Goal: Information Seeking & Learning: Learn about a topic

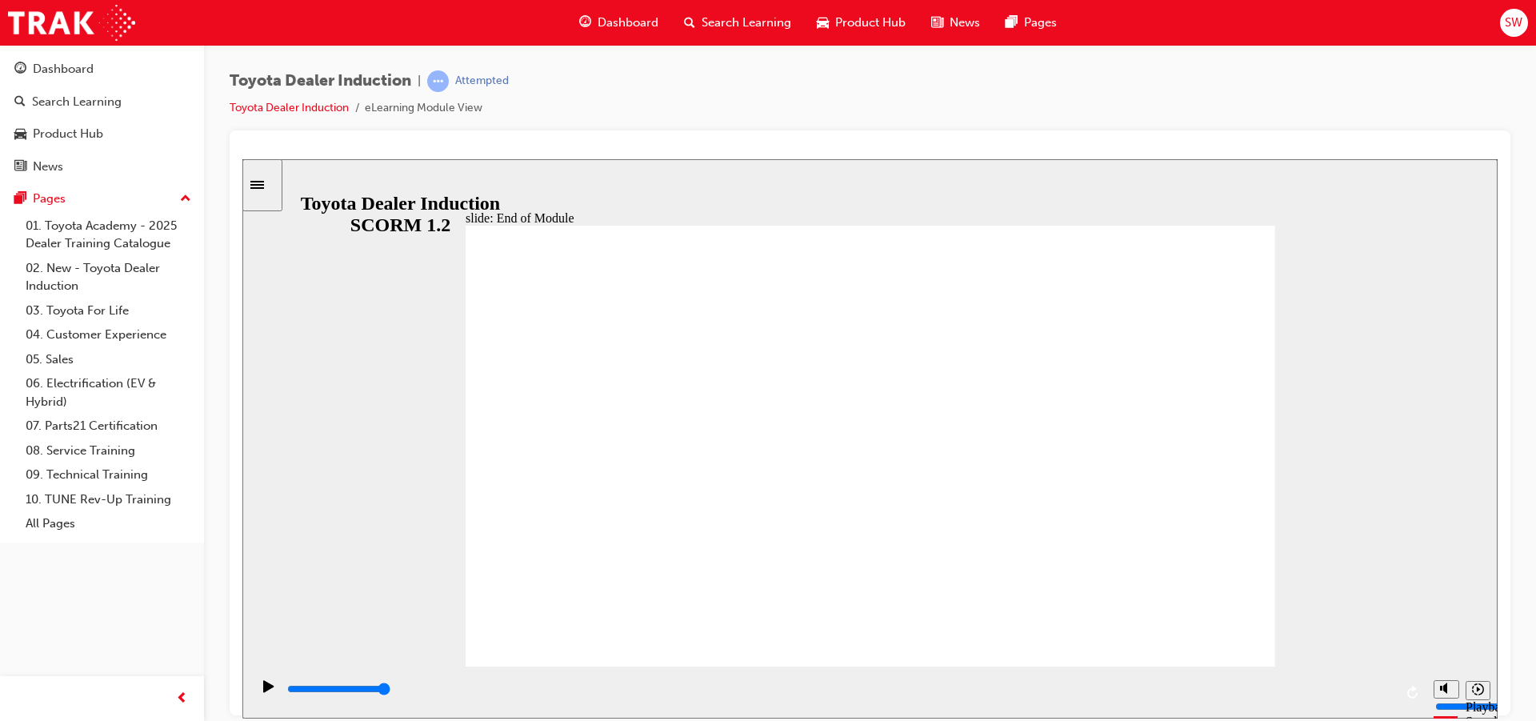
type input "9900"
click at [124, 227] on link "01. Toyota Academy - 2025 Dealer Training Catalogue" at bounding box center [108, 235] width 178 height 42
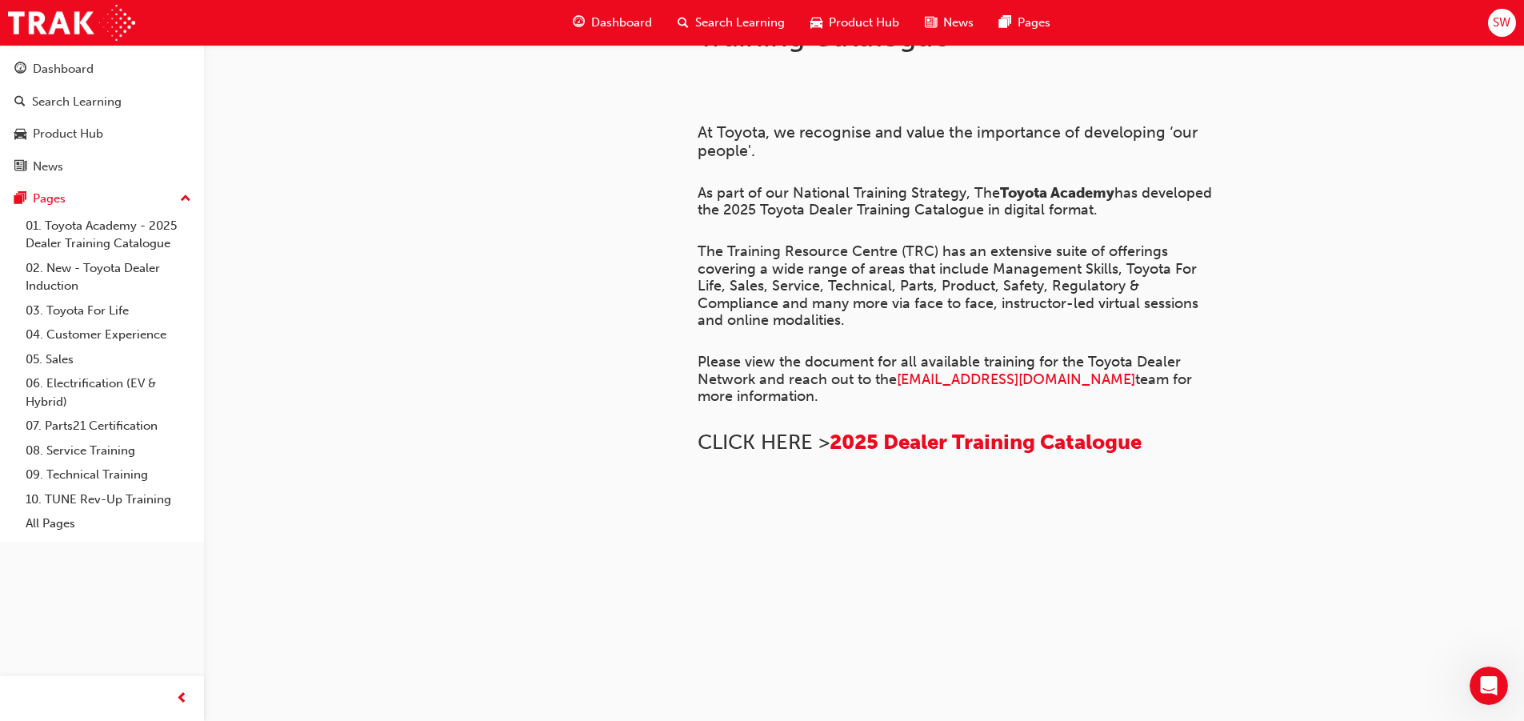
scroll to position [1103, 0]
click at [124, 277] on link "02. New - Toyota Dealer Induction" at bounding box center [108, 277] width 178 height 42
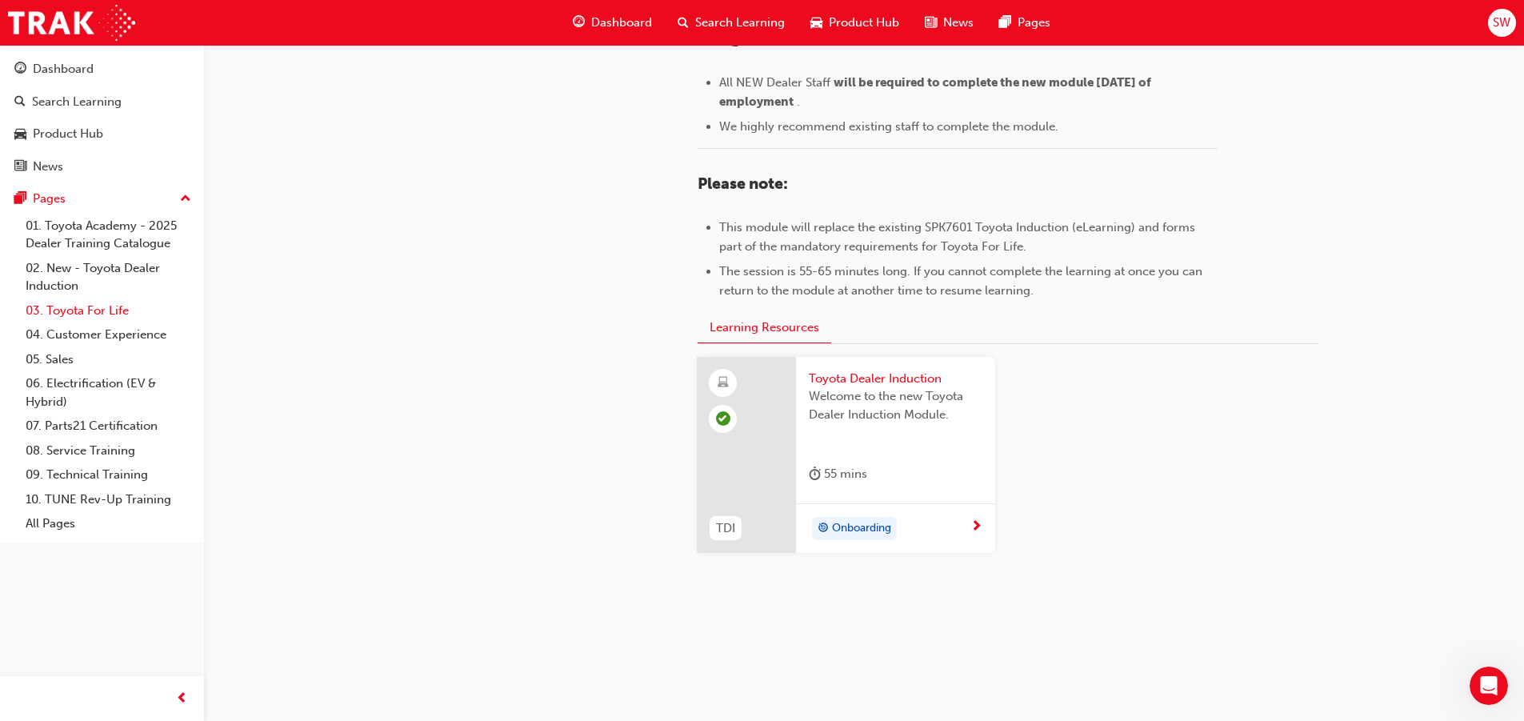
click at [123, 306] on link "03. Toyota For Life" at bounding box center [108, 310] width 178 height 25
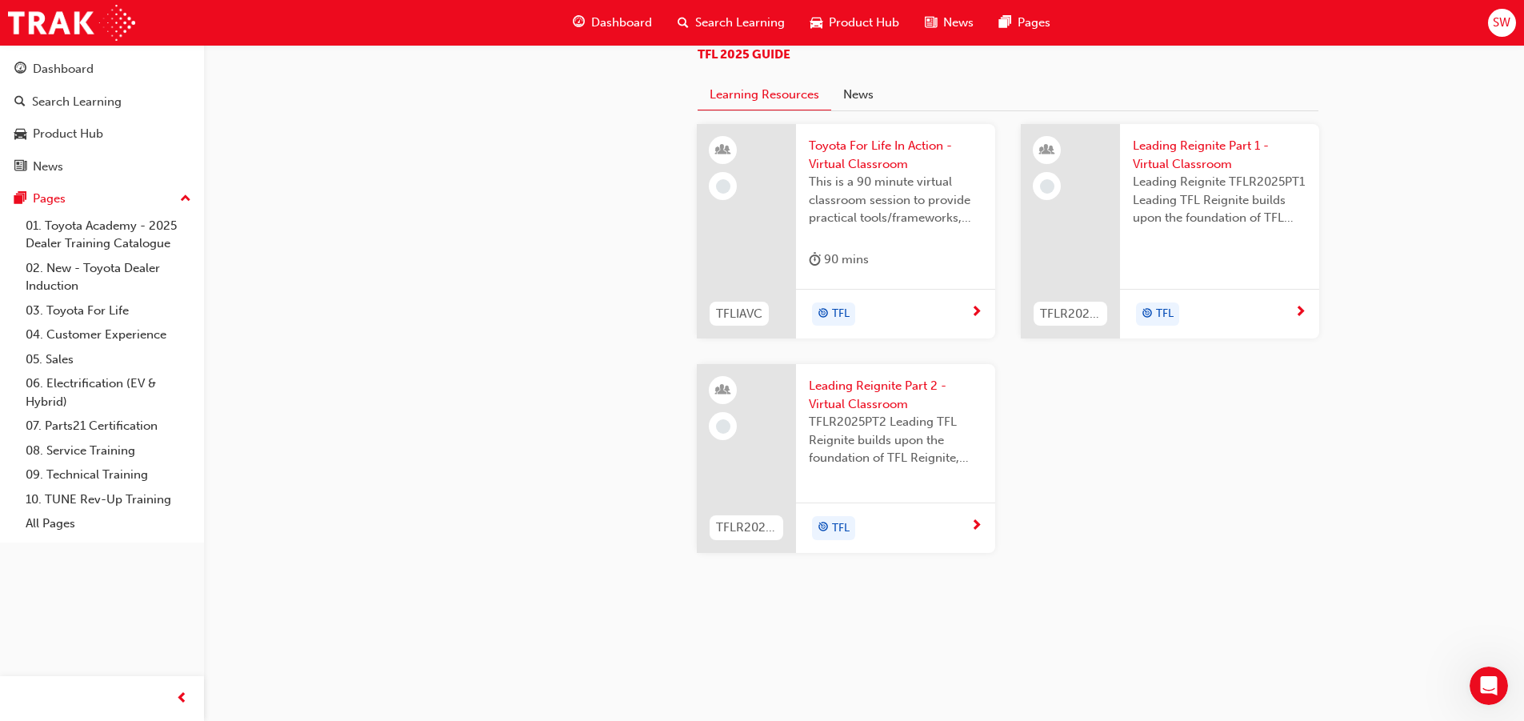
scroll to position [1600, 0]
click at [867, 270] on div "90 mins" at bounding box center [839, 260] width 60 height 20
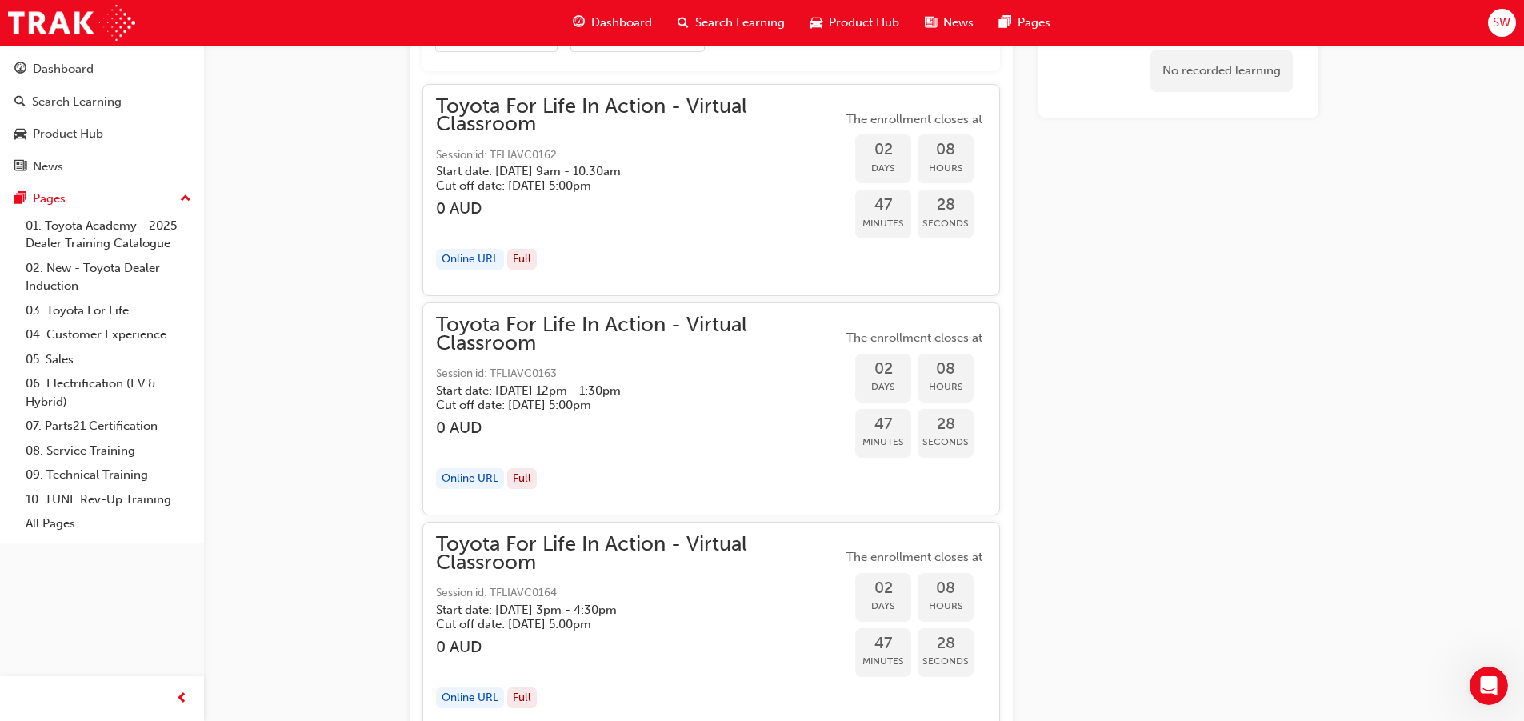
scroll to position [1040, 0]
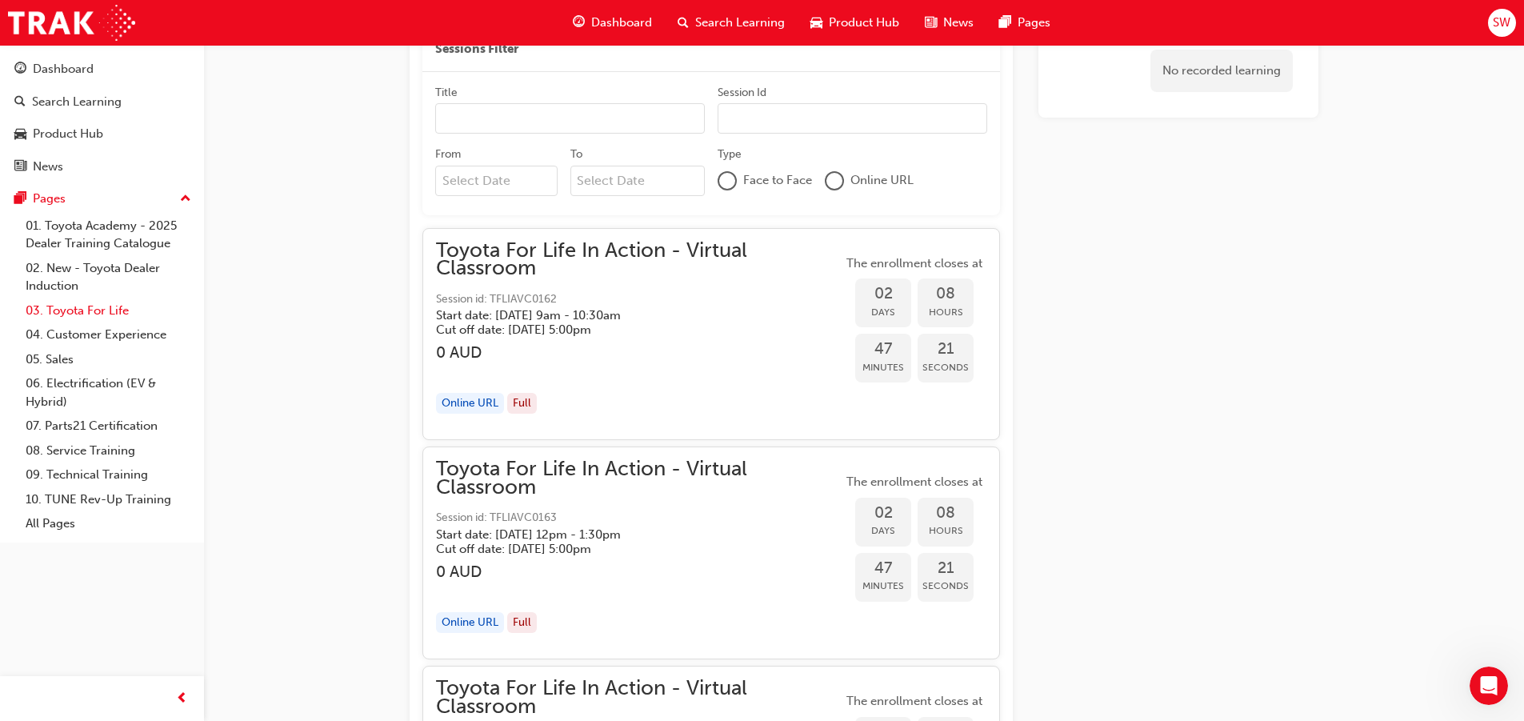
click at [94, 308] on link "03. Toyota For Life" at bounding box center [108, 310] width 178 height 25
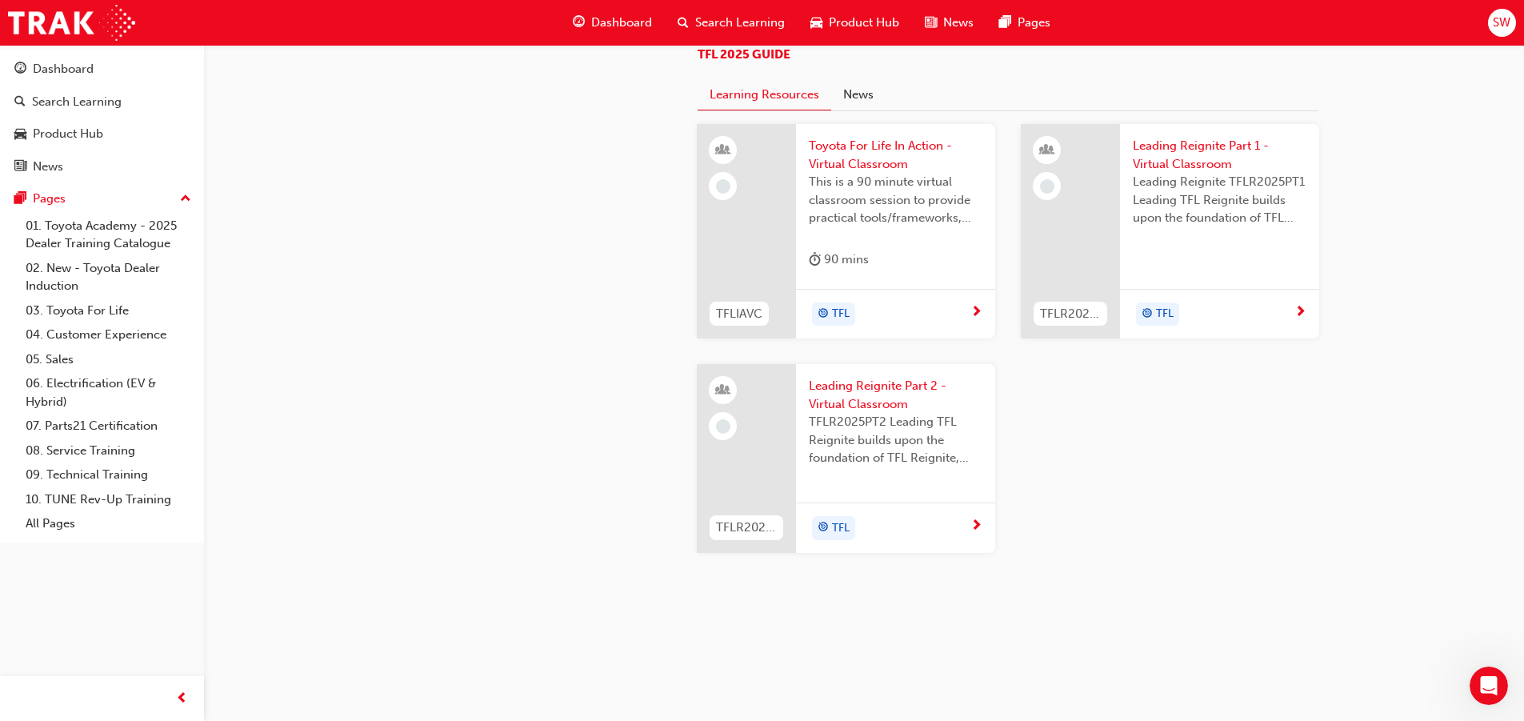
scroll to position [1389, 0]
drag, startPoint x: 863, startPoint y: 410, endPoint x: 854, endPoint y: 416, distance: 10.4
click at [856, 110] on button "News" at bounding box center [858, 95] width 54 height 30
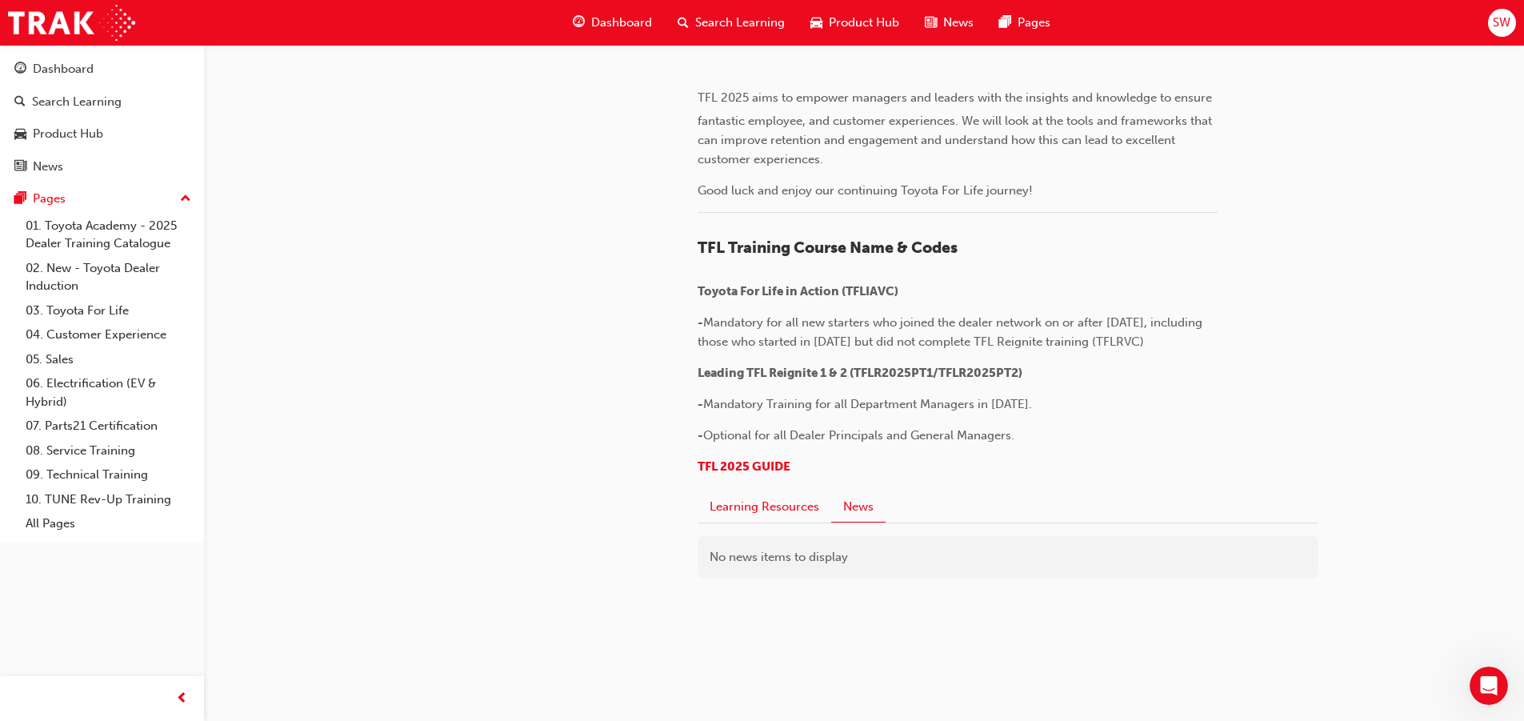
click at [752, 521] on button "Learning Resources" at bounding box center [765, 507] width 134 height 30
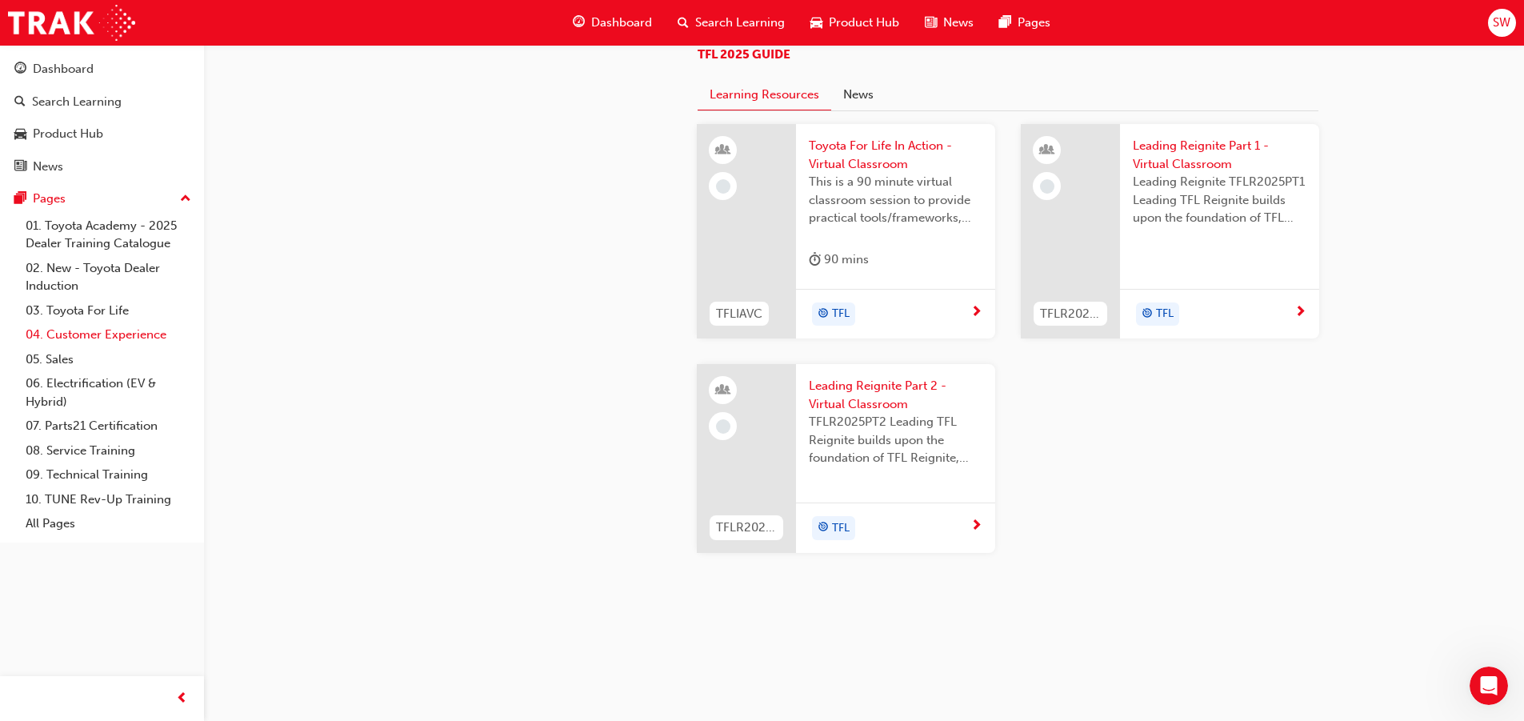
click at [117, 343] on link "04. Customer Experience" at bounding box center [108, 334] width 178 height 25
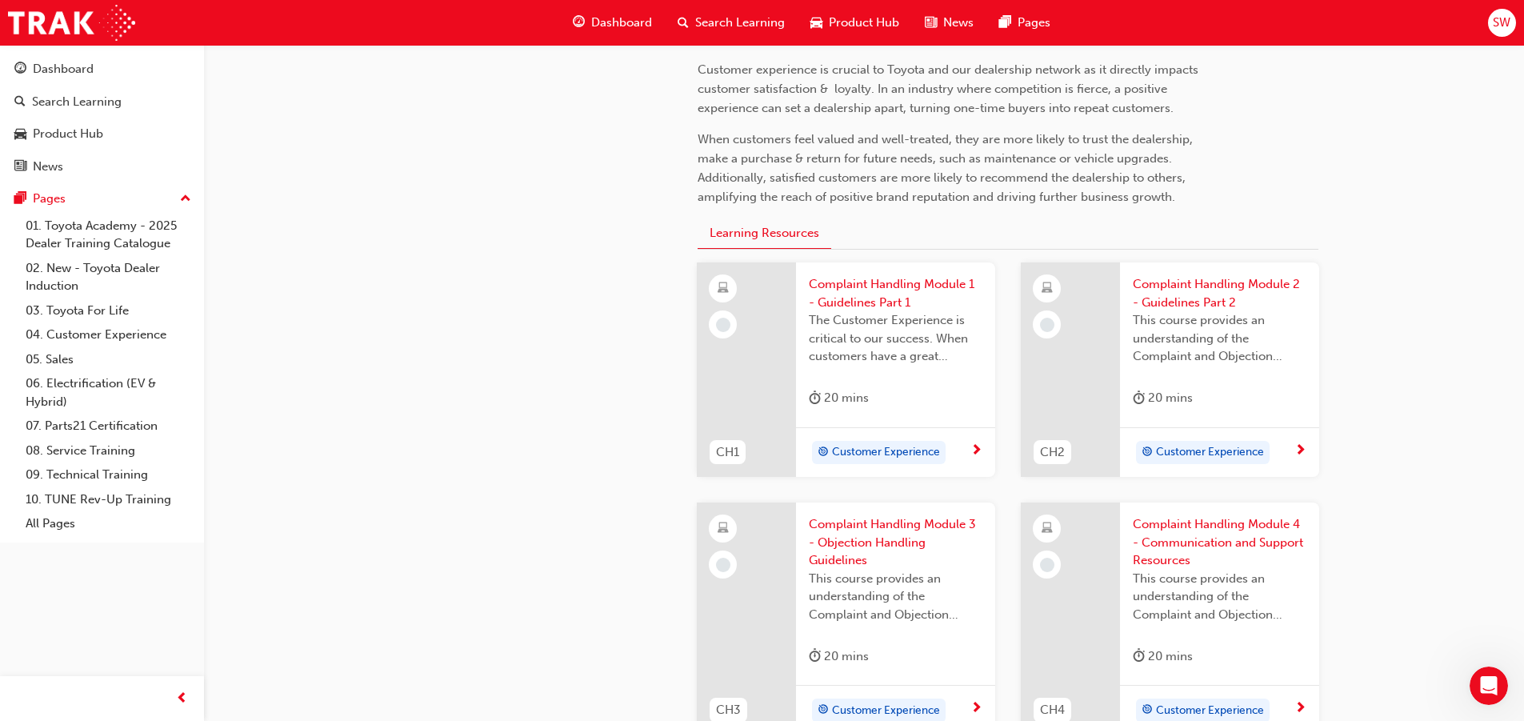
scroll to position [400, 0]
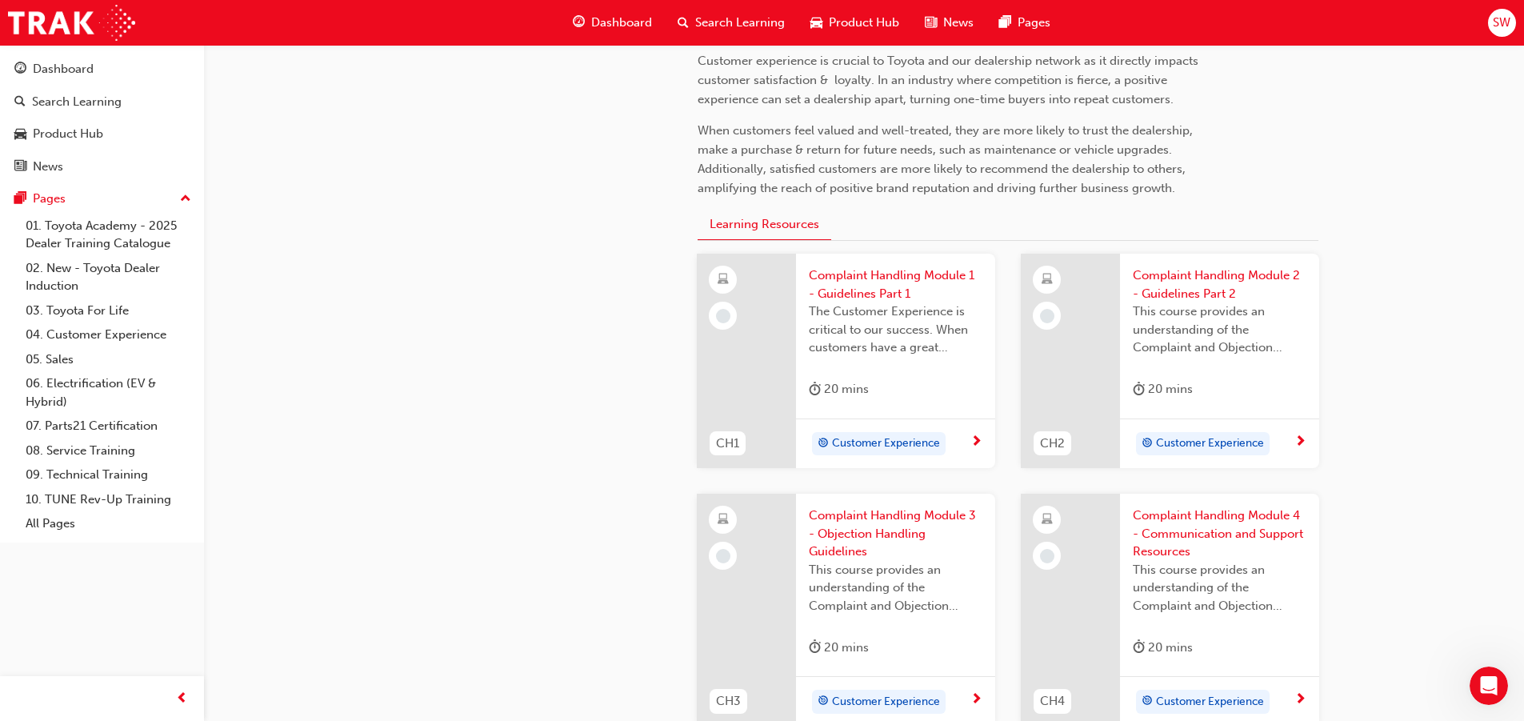
click at [867, 446] on span "Customer Experience" at bounding box center [886, 443] width 108 height 18
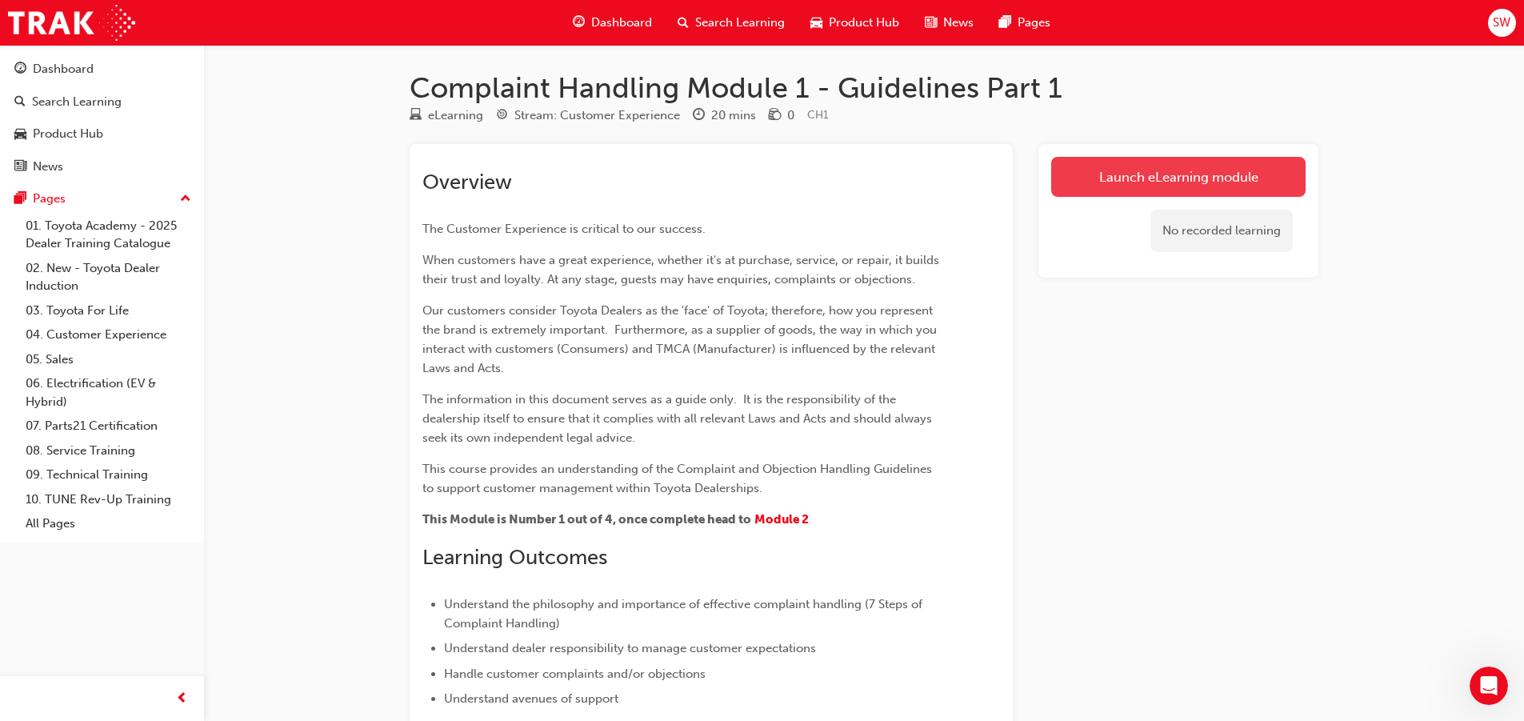
click at [1107, 191] on link "Launch eLearning module" at bounding box center [1178, 177] width 254 height 40
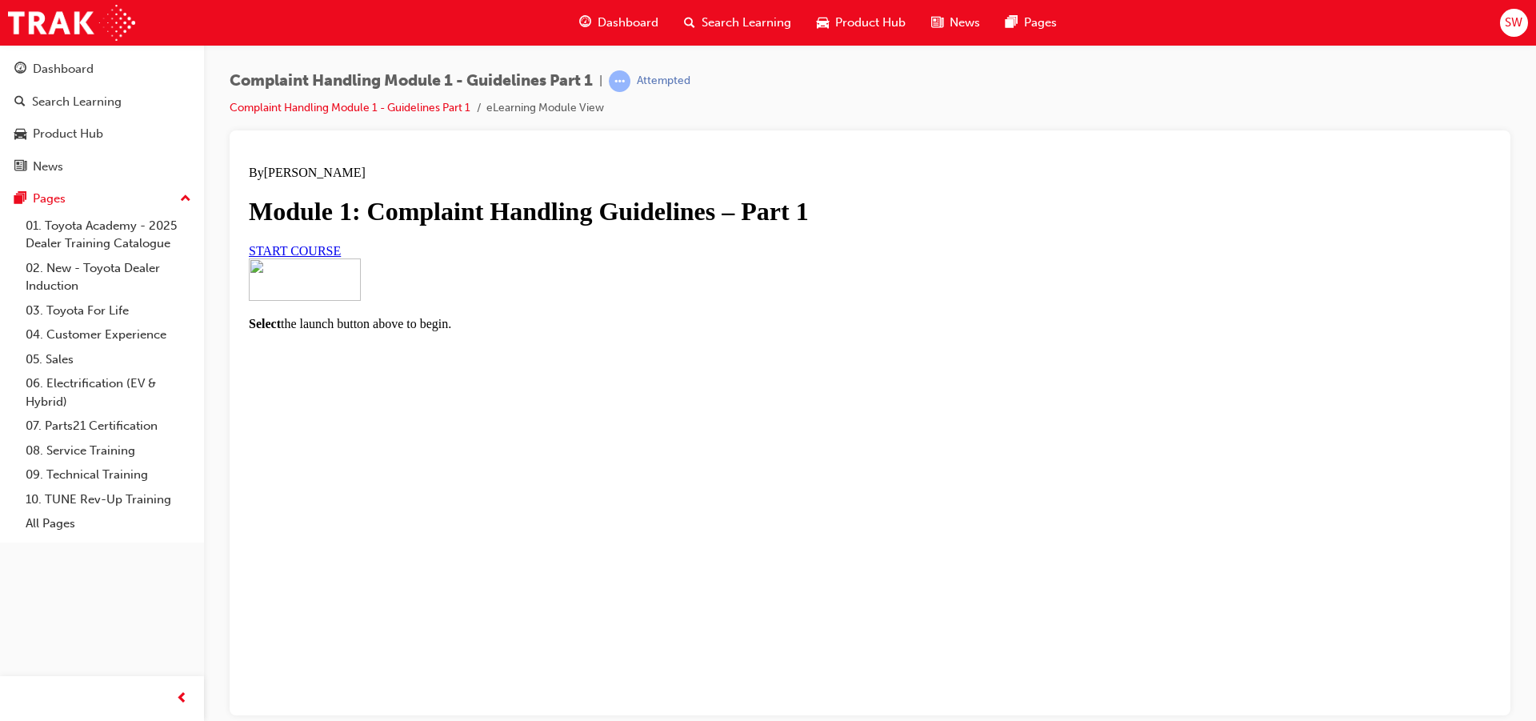
scroll to position [113, 0]
click at [842, 330] on div "Select the launch button above to begin." at bounding box center [870, 294] width 1243 height 73
click at [341, 257] on link "START COURSE" at bounding box center [295, 250] width 92 height 14
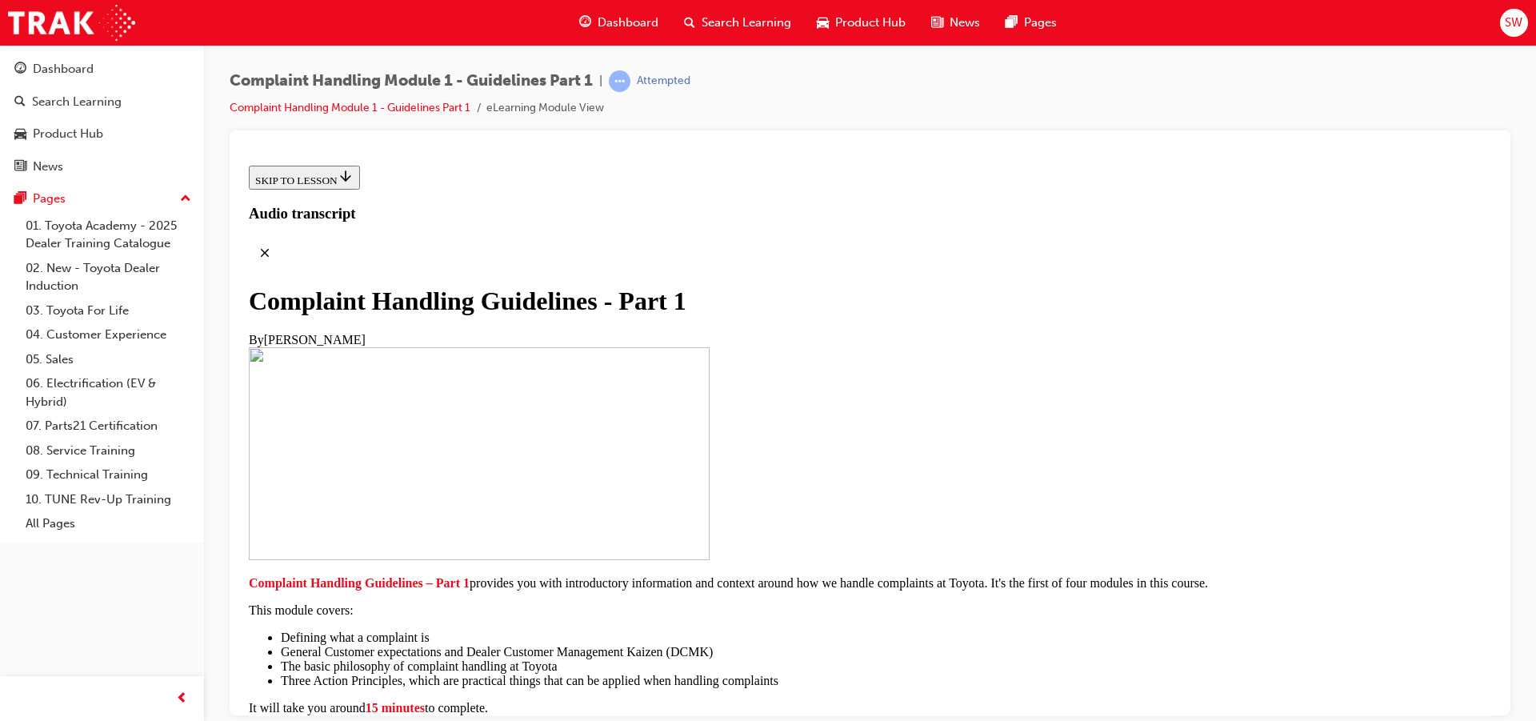
scroll to position [80, 0]
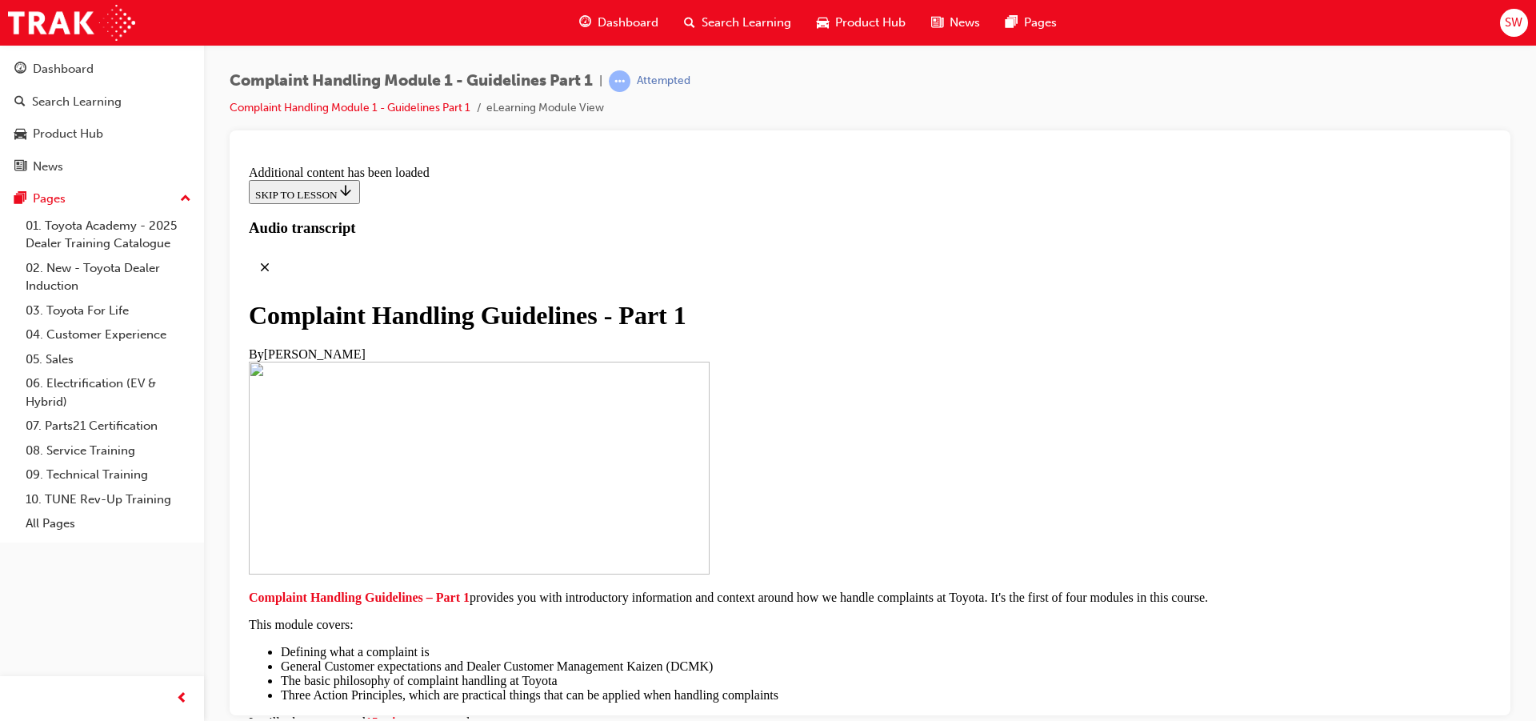
scroll to position [1148, 0]
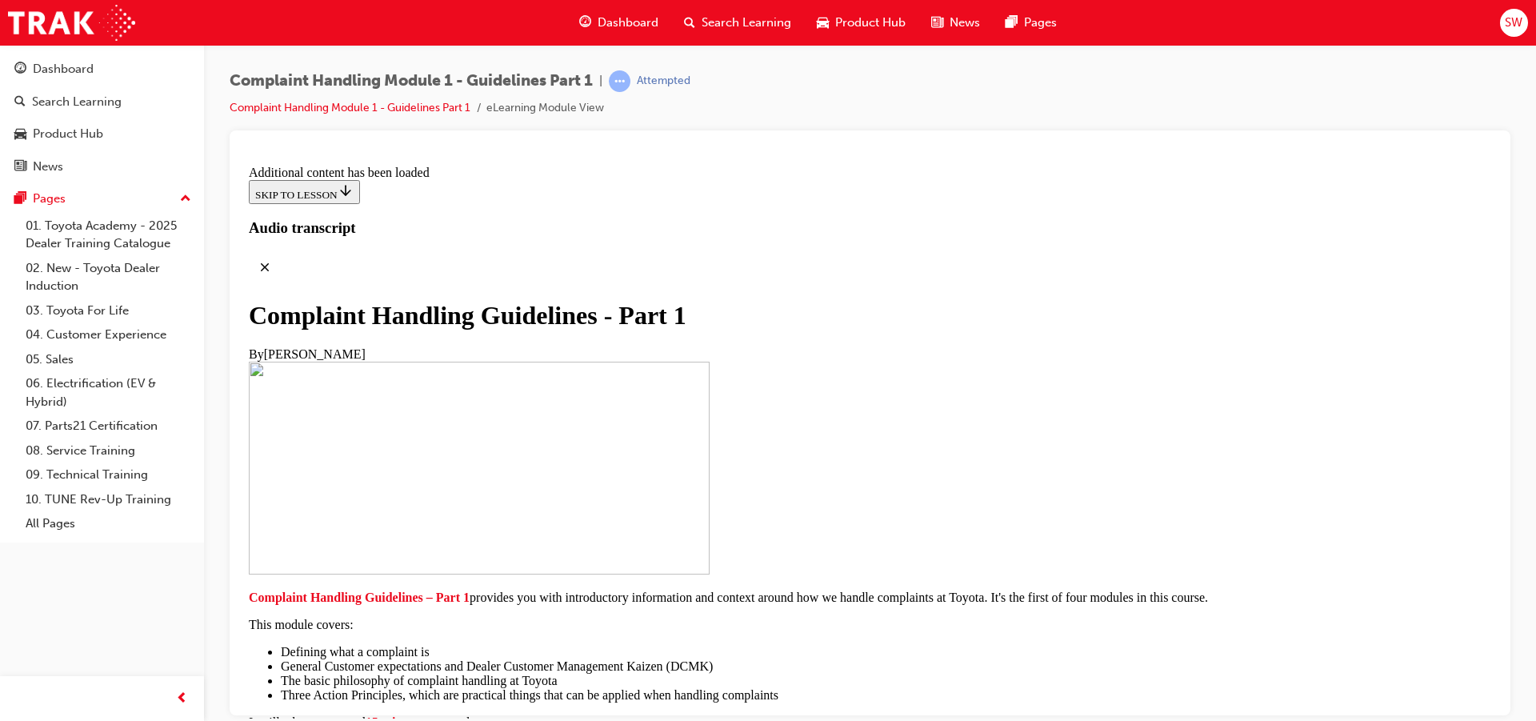
scroll to position [3462, 0]
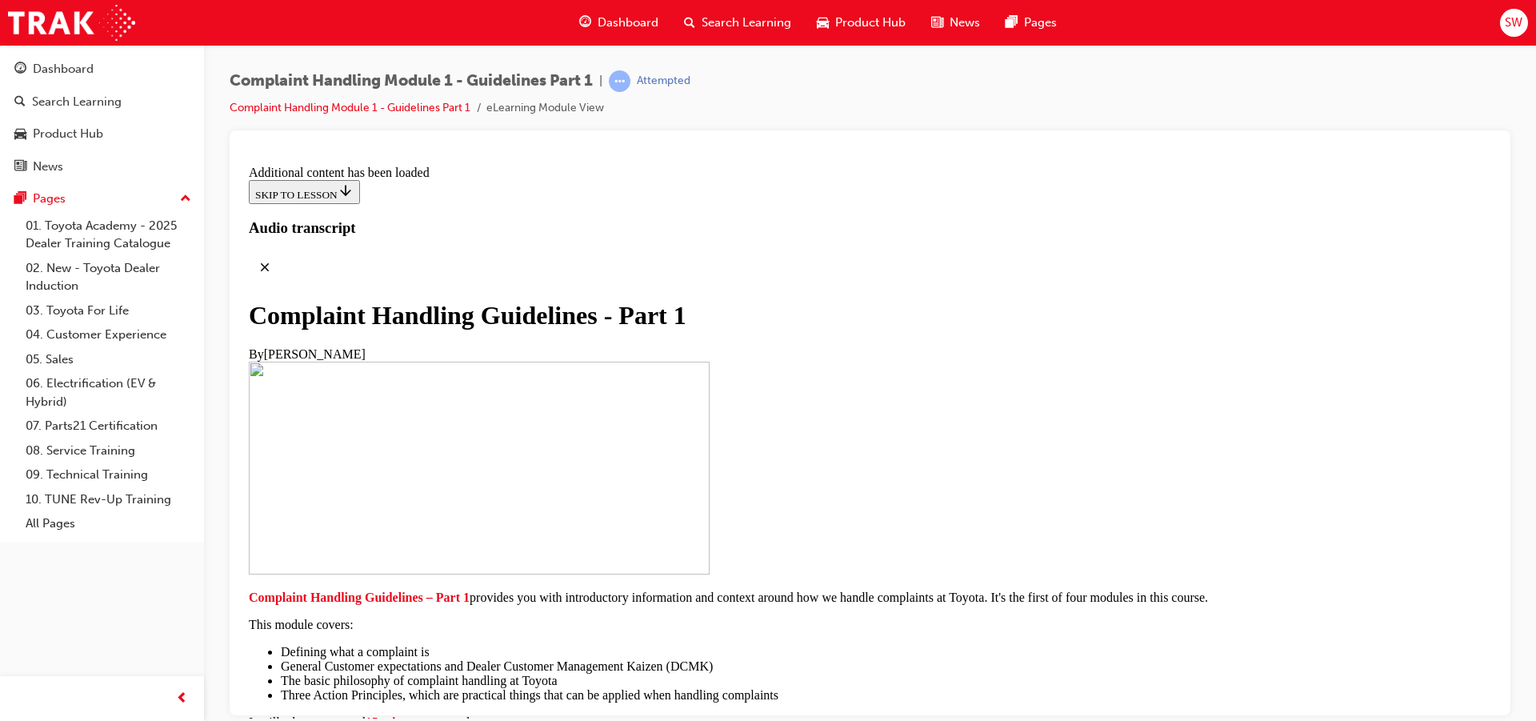
scroll to position [4131, 0]
